Goal: Download file/media

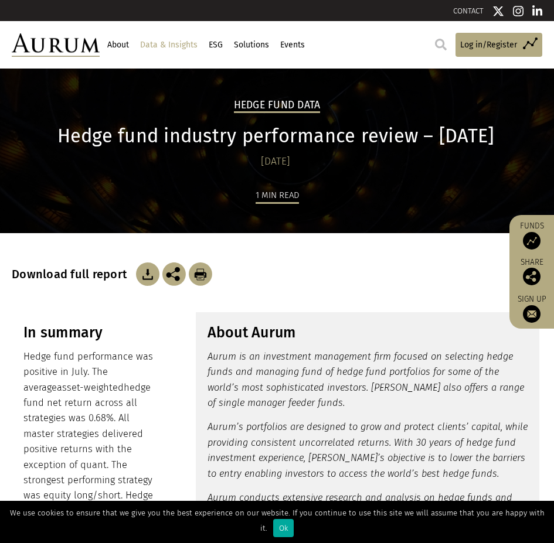
click at [145, 281] on img at bounding box center [147, 274] width 23 height 23
click at [332, 263] on div "Download full report" at bounding box center [277, 259] width 530 height 53
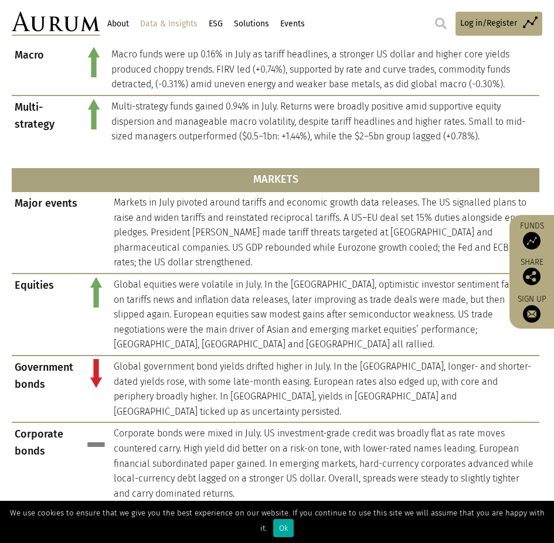
scroll to position [703, 0]
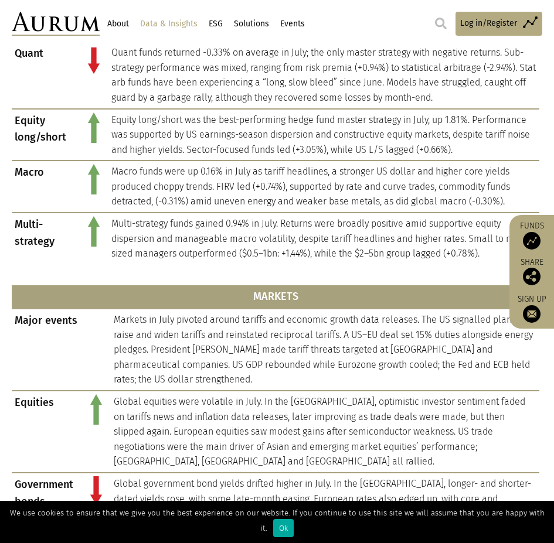
click at [530, 238] on img at bounding box center [532, 241] width 18 height 18
